Goal: Task Accomplishment & Management: Use online tool/utility

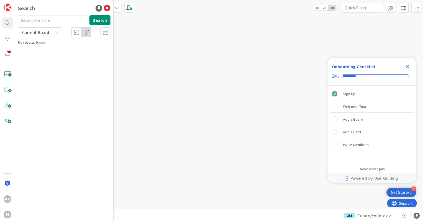
click at [46, 20] on input "text" at bounding box center [52, 20] width 69 height 10
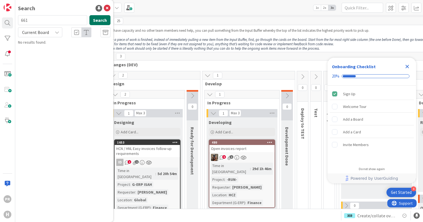
click at [95, 21] on button "Search" at bounding box center [99, 20] width 21 height 10
click at [49, 33] on span "Current Board" at bounding box center [35, 32] width 29 height 8
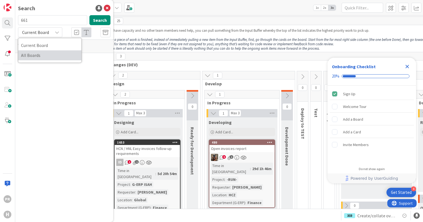
click at [45, 56] on span "All Boards" at bounding box center [50, 55] width 58 height 8
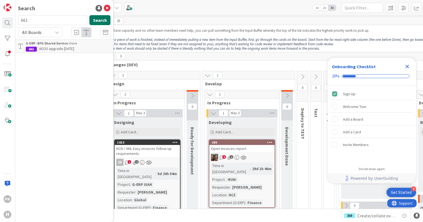
click at [98, 21] on button "Search" at bounding box center [99, 20] width 21 height 10
drag, startPoint x: 45, startPoint y: 20, endPoint x: 11, endPoint y: 20, distance: 33.5
click at [11, 20] on div "PR H Search 661 Search All Boards Current Board All Boards G-ERP - BFG Shared S…" at bounding box center [7, 111] width 15 height 222
click at [107, 20] on button "Search" at bounding box center [99, 20] width 21 height 10
drag, startPoint x: 25, startPoint y: 20, endPoint x: 14, endPoint y: 20, distance: 11.9
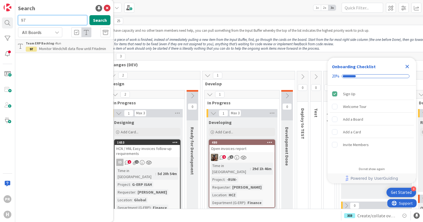
click at [14, 20] on div "PR H Search 97 Search All Boards Current Board All Boards Team ERP Backlog › Ru…" at bounding box center [7, 111] width 15 height 222
click at [98, 20] on button "Search" at bounding box center [99, 20] width 21 height 10
drag, startPoint x: 44, startPoint y: 20, endPoint x: 17, endPoint y: 20, distance: 27.7
click at [17, 20] on div "088 Search" at bounding box center [64, 21] width 99 height 12
type input "88"
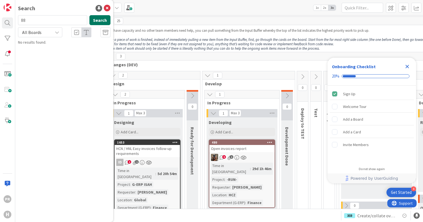
click at [104, 17] on button "Search" at bounding box center [99, 20] width 21 height 10
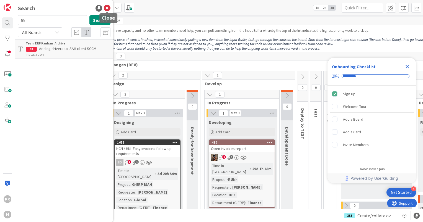
click at [105, 9] on icon at bounding box center [107, 8] width 7 height 7
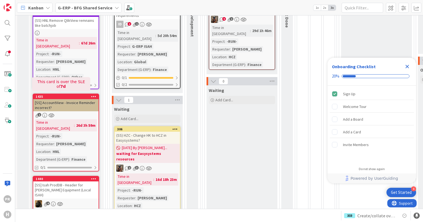
scroll to position [166, 0]
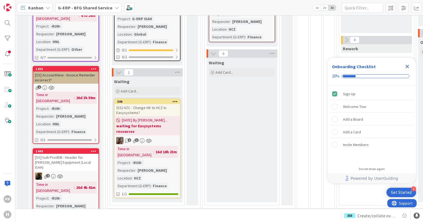
click at [83, 72] on div "[SS] AccountView - Invoice Reminder incorrect?" at bounding box center [65, 78] width 65 height 12
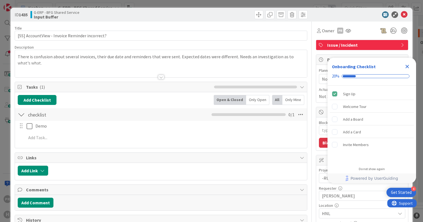
type textarea "x"
click at [406, 67] on icon "Close Checklist" at bounding box center [407, 67] width 4 height 4
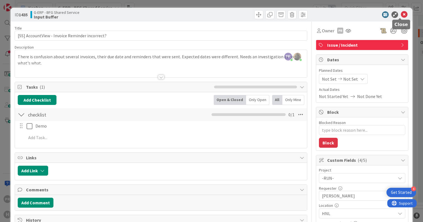
click at [401, 14] on icon at bounding box center [404, 14] width 7 height 7
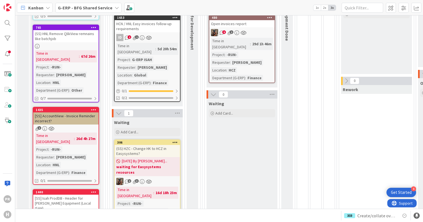
scroll to position [138, 0]
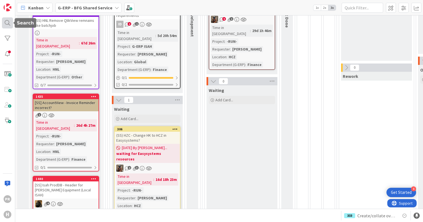
click at [9, 24] on div at bounding box center [7, 22] width 11 height 11
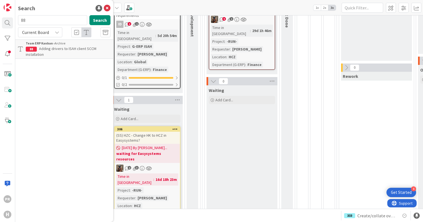
click at [35, 21] on input "88" at bounding box center [52, 20] width 69 height 10
drag, startPoint x: 35, startPoint y: 21, endPoint x: 15, endPoint y: 21, distance: 19.9
click at [15, 21] on div "88 Search" at bounding box center [64, 21] width 99 height 12
type input "730"
click at [94, 22] on button "Search" at bounding box center [99, 20] width 21 height 10
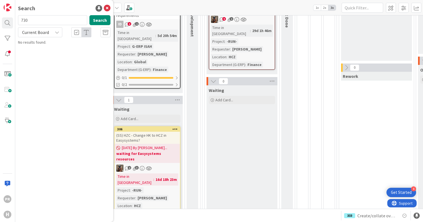
drag, startPoint x: 56, startPoint y: 33, endPoint x: 51, endPoint y: 36, distance: 5.8
click at [56, 33] on icon at bounding box center [57, 32] width 4 height 4
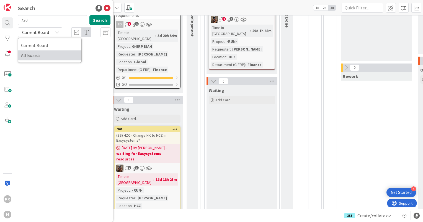
click at [45, 54] on span "All Boards" at bounding box center [50, 55] width 58 height 8
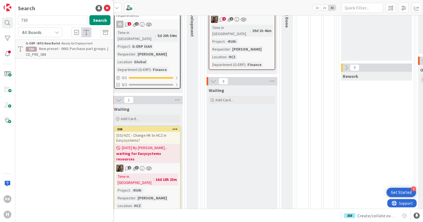
click at [61, 50] on span "New preset - 0661 Purchase part groups. | CD_PRE_088" at bounding box center [67, 51] width 82 height 11
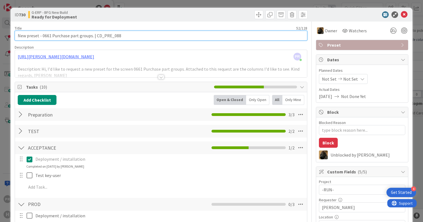
drag, startPoint x: 120, startPoint y: 36, endPoint x: 95, endPoint y: 36, distance: 24.6
click at [95, 36] on input "New preset - 0661 Purchase part groups. | CD_PRE_088" at bounding box center [161, 36] width 292 height 10
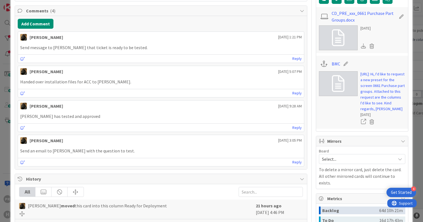
scroll to position [304, 0]
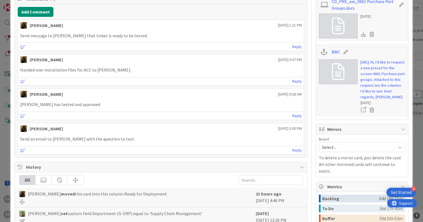
type textarea "x"
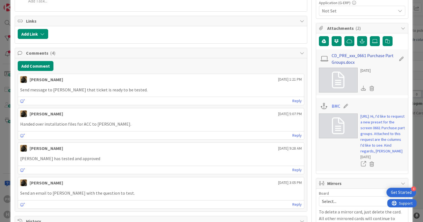
scroll to position [194, 0]
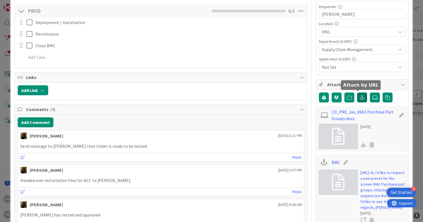
drag, startPoint x: 355, startPoint y: 100, endPoint x: 352, endPoint y: 103, distance: 4.7
click at [357, 100] on button "button" at bounding box center [362, 98] width 10 height 10
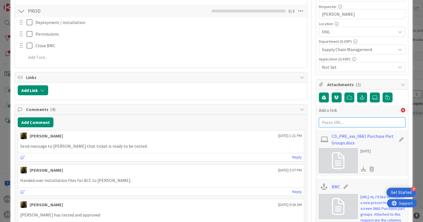
click at [341, 120] on input "text" at bounding box center [362, 123] width 86 height 10
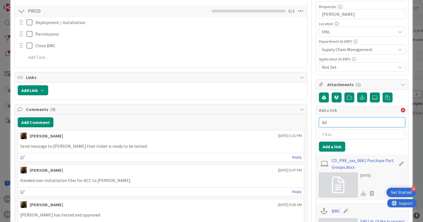
type input "A"
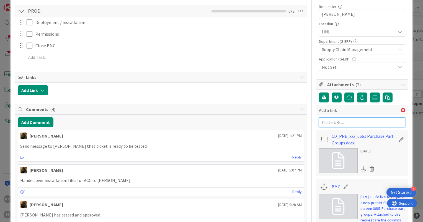
paste input "https://huisman-smartit.onbmc.com/smartit/app/#/workorder/AGGF4KX6HRENQATBLISVT…"
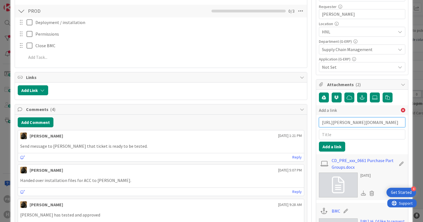
type input "https://huisman-smartit.onbmc.com/smartit/app/#/workorder/AGGF4KX6HRENQATBLISVT…"
click at [341, 133] on input "text" at bounding box center [362, 135] width 86 height 10
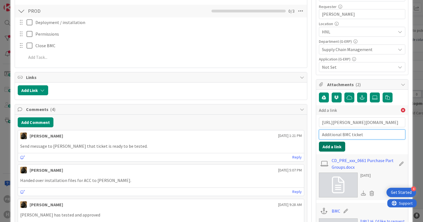
type input "Additional BMC ticket"
click at [333, 147] on button "Add a link" at bounding box center [332, 147] width 26 height 10
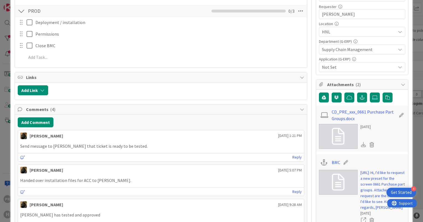
type textarea "x"
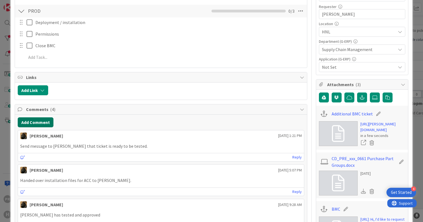
click at [49, 121] on button "Add Comment" at bounding box center [36, 123] width 36 height 10
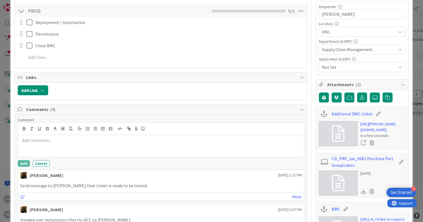
click at [62, 138] on p at bounding box center [160, 141] width 281 height 6
click at [18, 160] on button "Add" at bounding box center [24, 163] width 12 height 7
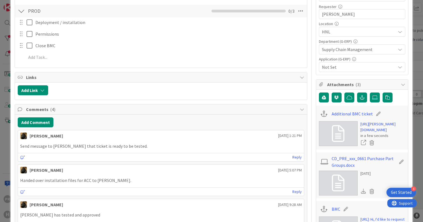
type textarea "x"
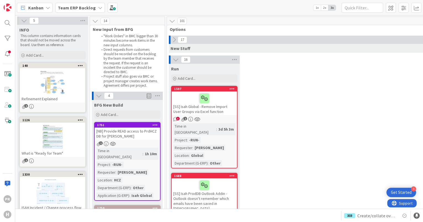
click at [79, 9] on b "Team ERP Backlog" at bounding box center [77, 8] width 38 height 6
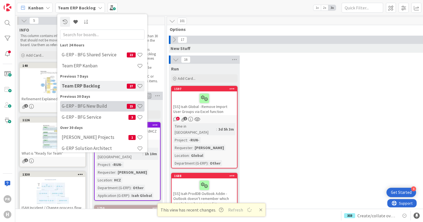
scroll to position [5, 0]
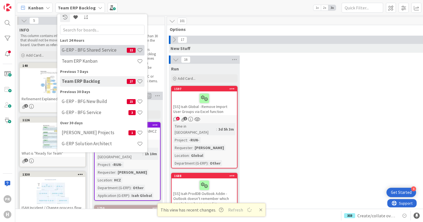
click at [103, 50] on h4 "G-ERP - BFG Shared Service" at bounding box center [94, 51] width 65 height 6
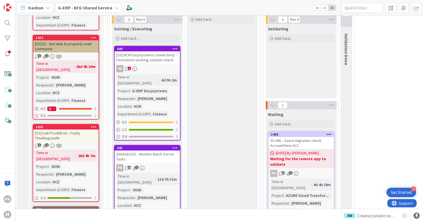
scroll to position [415, 0]
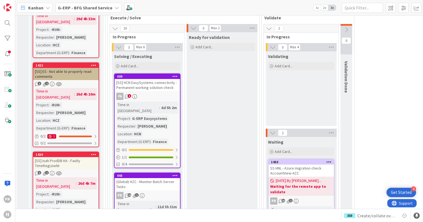
click at [74, 157] on div "[SS] Isah ProdDB HA - Faulty TimeRegLineNr" at bounding box center [65, 163] width 65 height 12
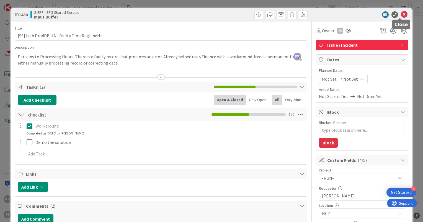
click at [401, 15] on icon at bounding box center [404, 14] width 7 height 7
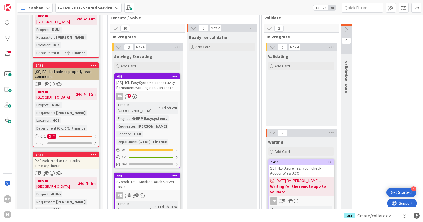
scroll to position [470, 0]
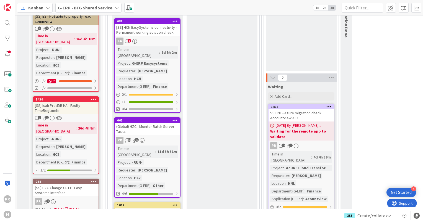
click at [77, 102] on div "[SS] Isah ProdDB HA - Faulty TimeRegLineNr" at bounding box center [65, 108] width 65 height 12
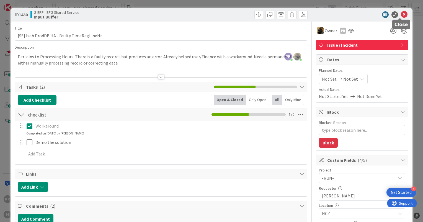
click at [402, 13] on icon at bounding box center [404, 14] width 7 height 7
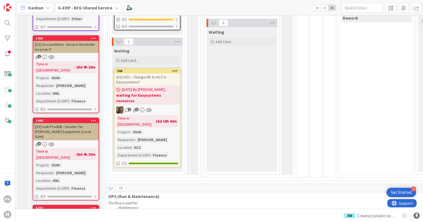
scroll to position [194, 0]
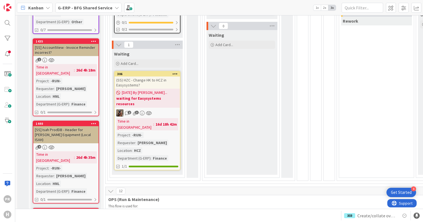
click at [70, 126] on div "[SS] Isah ProdDB - Header for [PERSON_NAME] Equipment (Local ISAH)" at bounding box center [65, 134] width 65 height 17
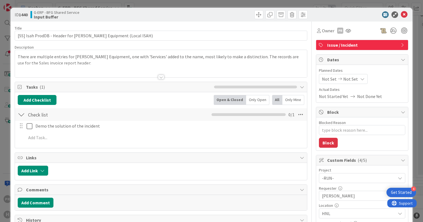
type textarea "x"
click at [159, 76] on div at bounding box center [161, 77] width 6 height 4
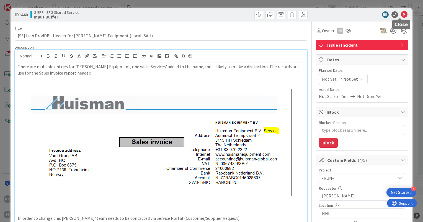
click at [401, 17] on icon at bounding box center [404, 14] width 7 height 7
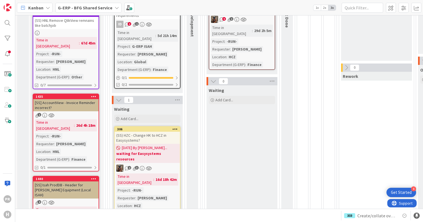
scroll to position [111, 0]
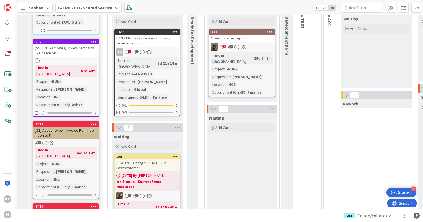
click at [80, 6] on b "G-ERP - BFG Shared Service" at bounding box center [85, 8] width 55 height 6
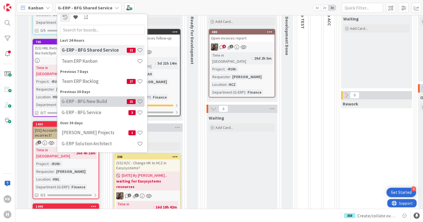
click at [94, 102] on h4 "G-ERP - BFG New Build" at bounding box center [94, 102] width 65 height 6
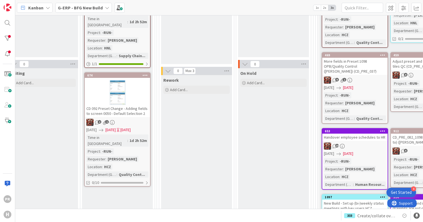
scroll to position [138, 779]
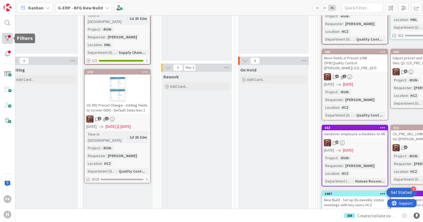
click at [7, 39] on div at bounding box center [7, 38] width 11 height 11
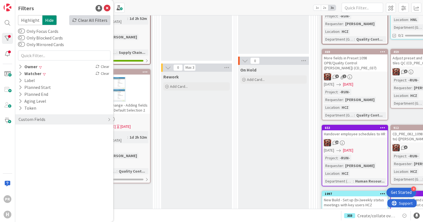
click at [93, 20] on div "Clear All Filters" at bounding box center [89, 20] width 41 height 10
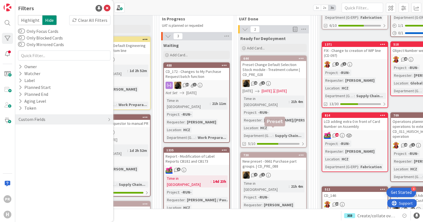
scroll to position [83, 779]
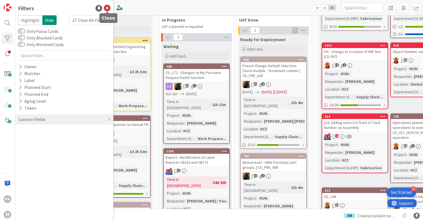
click at [106, 10] on icon at bounding box center [107, 8] width 7 height 7
